Goal: Task Accomplishment & Management: Use online tool/utility

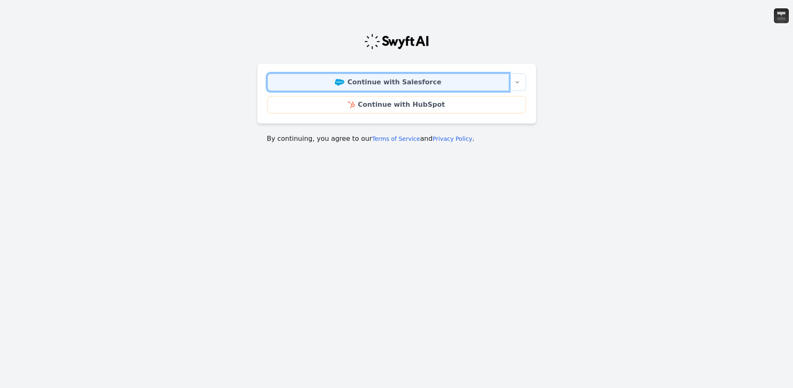
click at [344, 82] on img at bounding box center [340, 82] width 10 height 7
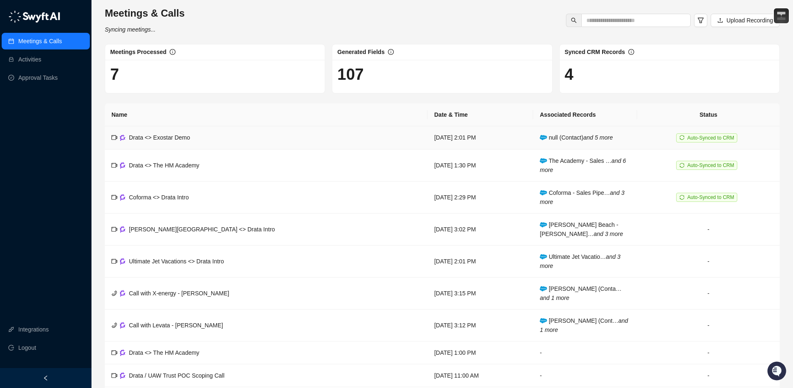
click at [220, 141] on td "Drata <> Exostar Demo" at bounding box center [266, 137] width 323 height 23
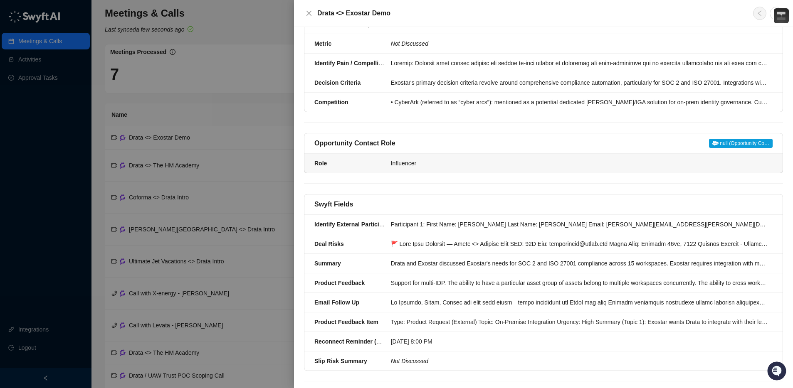
scroll to position [559, 0]
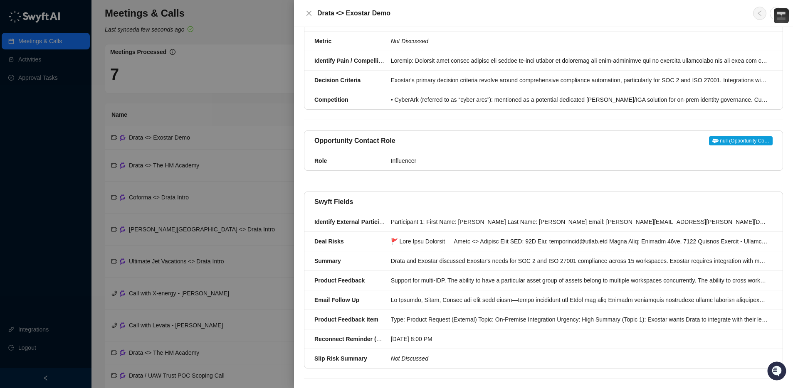
click at [47, 78] on div at bounding box center [396, 194] width 793 height 388
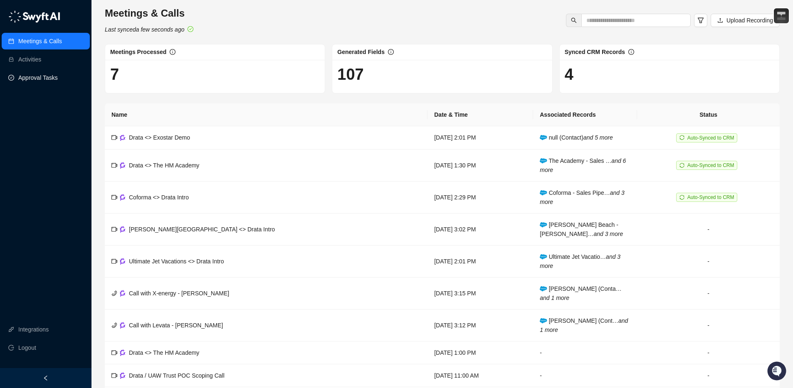
click at [44, 77] on link "Approval Tasks" at bounding box center [38, 77] width 40 height 17
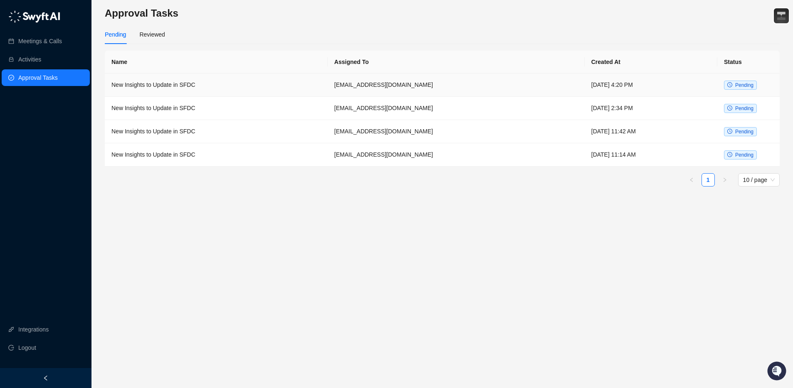
click at [220, 81] on td "New Insights to Update in SFDC" at bounding box center [216, 85] width 223 height 23
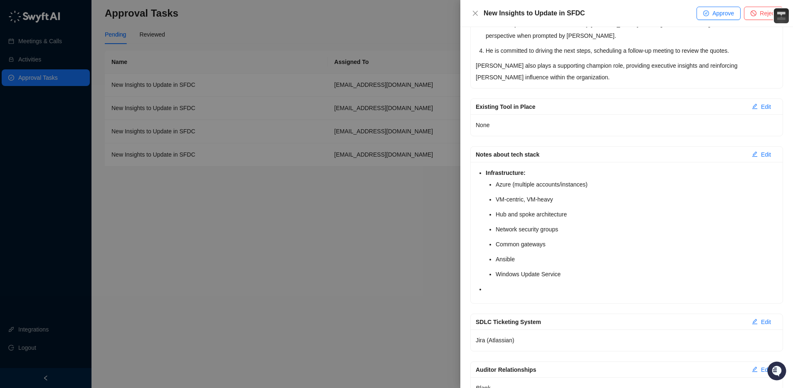
scroll to position [445, 0]
drag, startPoint x: 566, startPoint y: 200, endPoint x: 564, endPoint y: 191, distance: 8.8
click at [566, 207] on li "Hub and spoke architecture" at bounding box center [637, 213] width 282 height 12
click at [561, 192] on li "VM-centric, VM-heavy" at bounding box center [637, 198] width 282 height 12
click at [556, 192] on li "VM-centric, VM-heavy" at bounding box center [637, 198] width 282 height 12
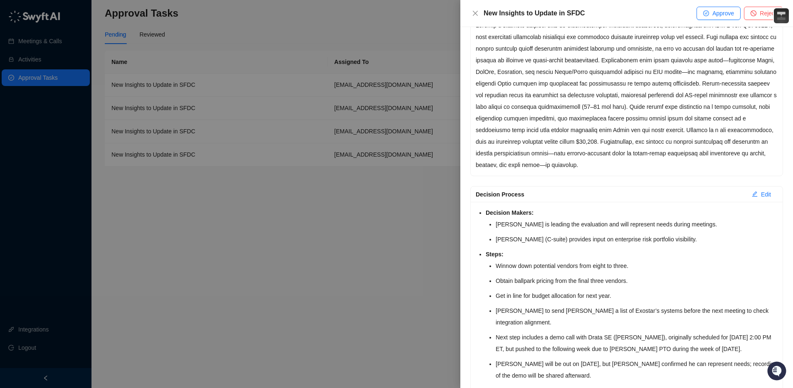
scroll to position [1489, 0]
click at [715, 15] on span "Approve" at bounding box center [723, 13] width 22 height 9
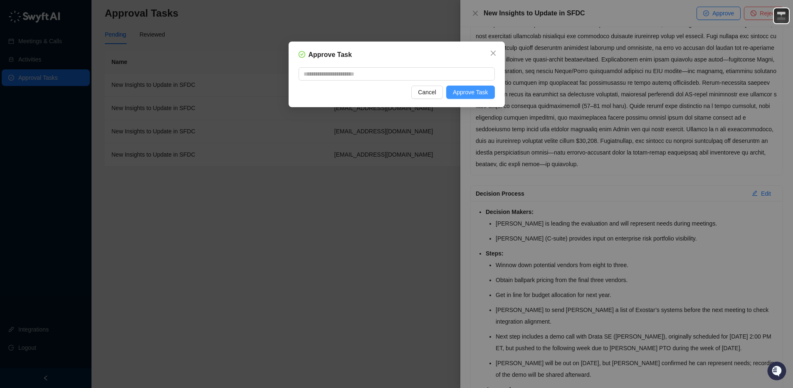
click at [470, 88] on span "Approve Task" at bounding box center [470, 92] width 35 height 9
